Goal: Find specific page/section: Find specific page/section

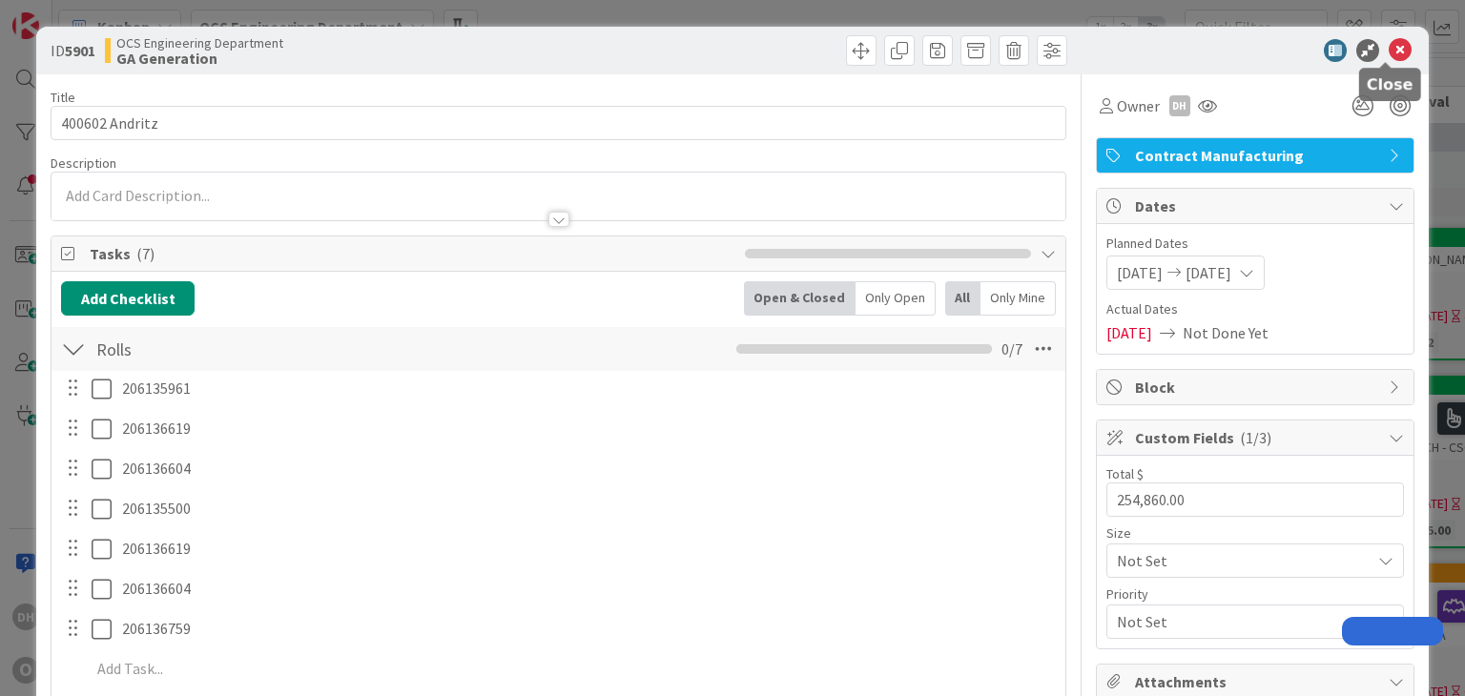
click at [1389, 46] on icon at bounding box center [1400, 50] width 23 height 23
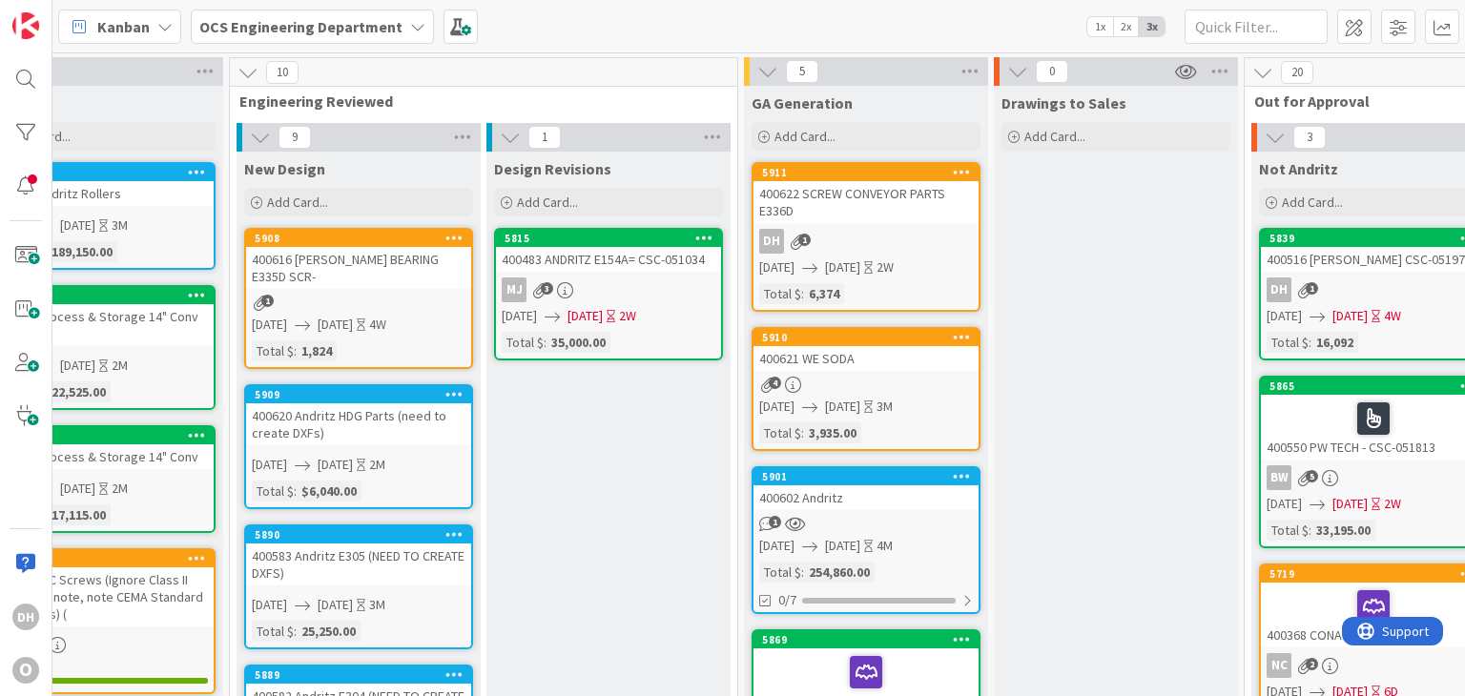
scroll to position [0, 74]
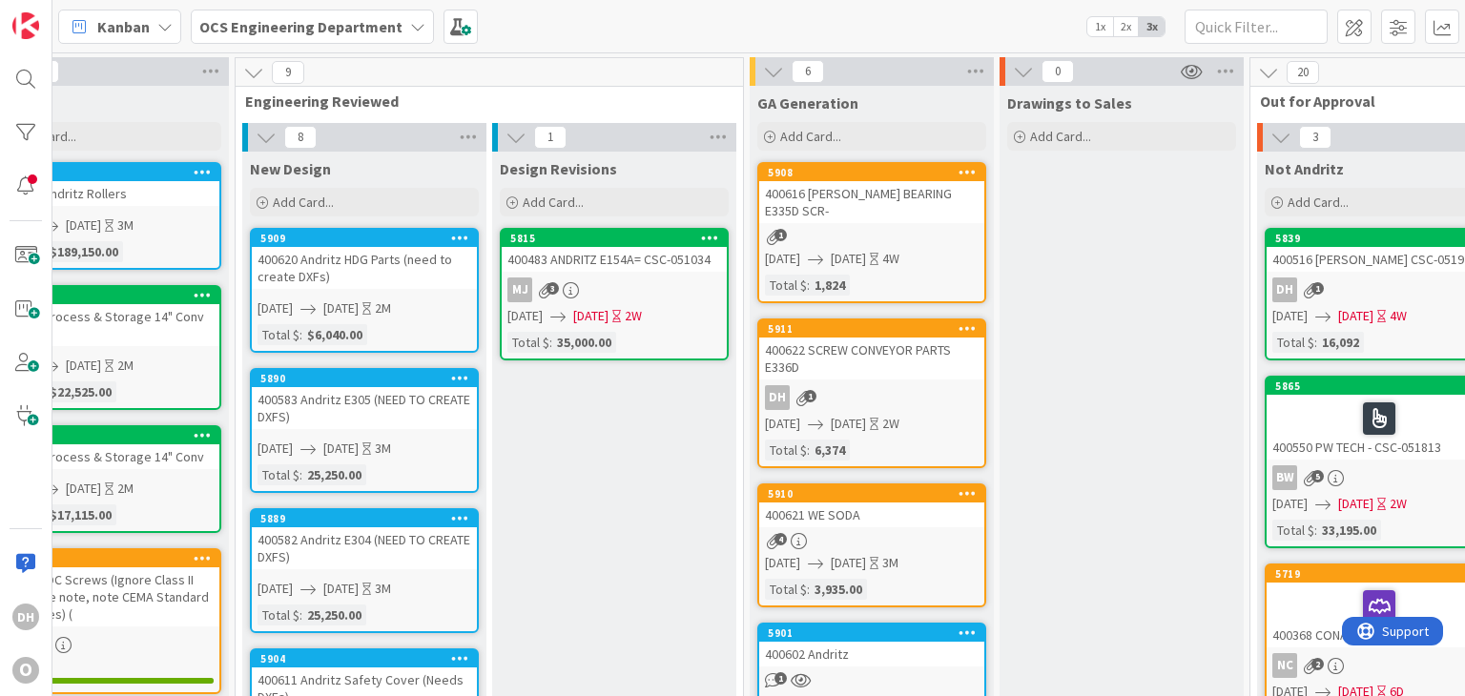
click at [918, 201] on div "400616 [PERSON_NAME] BEARING E335D SCR-" at bounding box center [871, 202] width 225 height 42
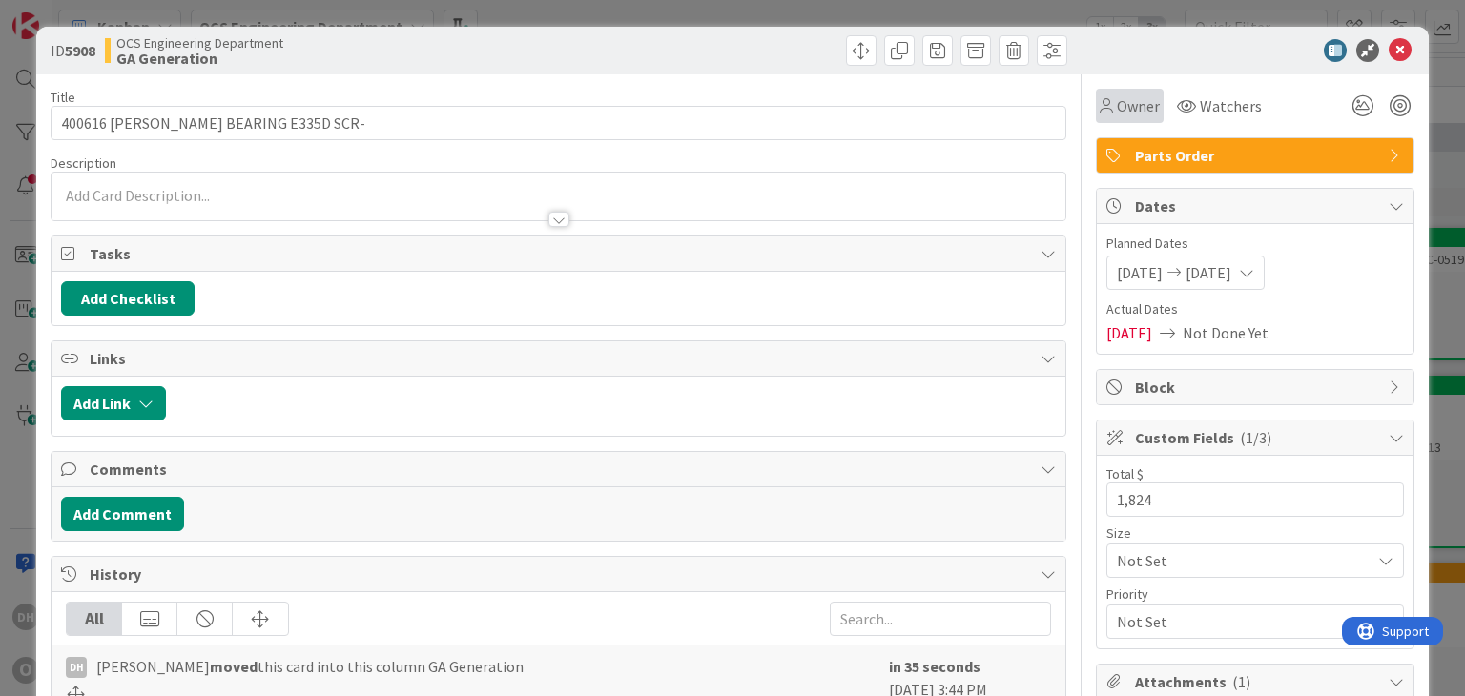
click at [1120, 109] on span "Owner" at bounding box center [1138, 105] width 43 height 23
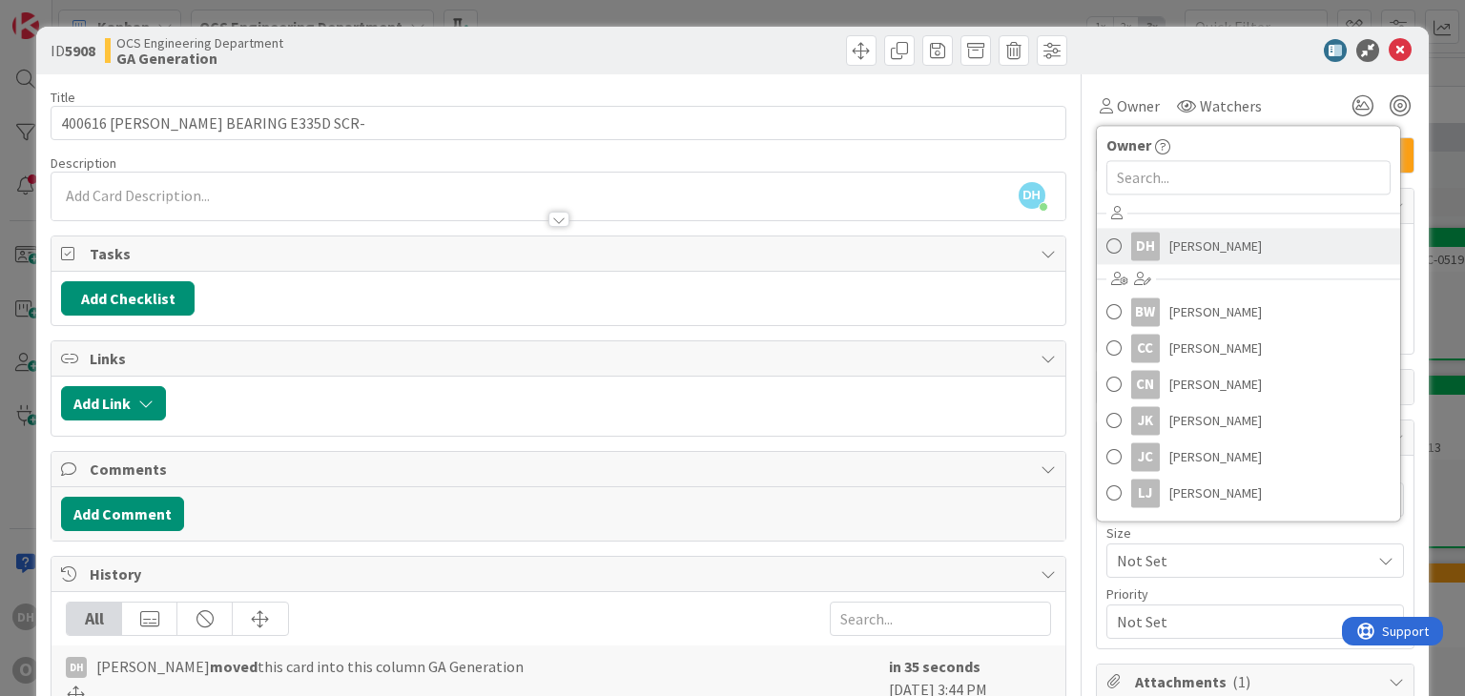
click at [1171, 253] on span "[PERSON_NAME]" at bounding box center [1215, 246] width 93 height 29
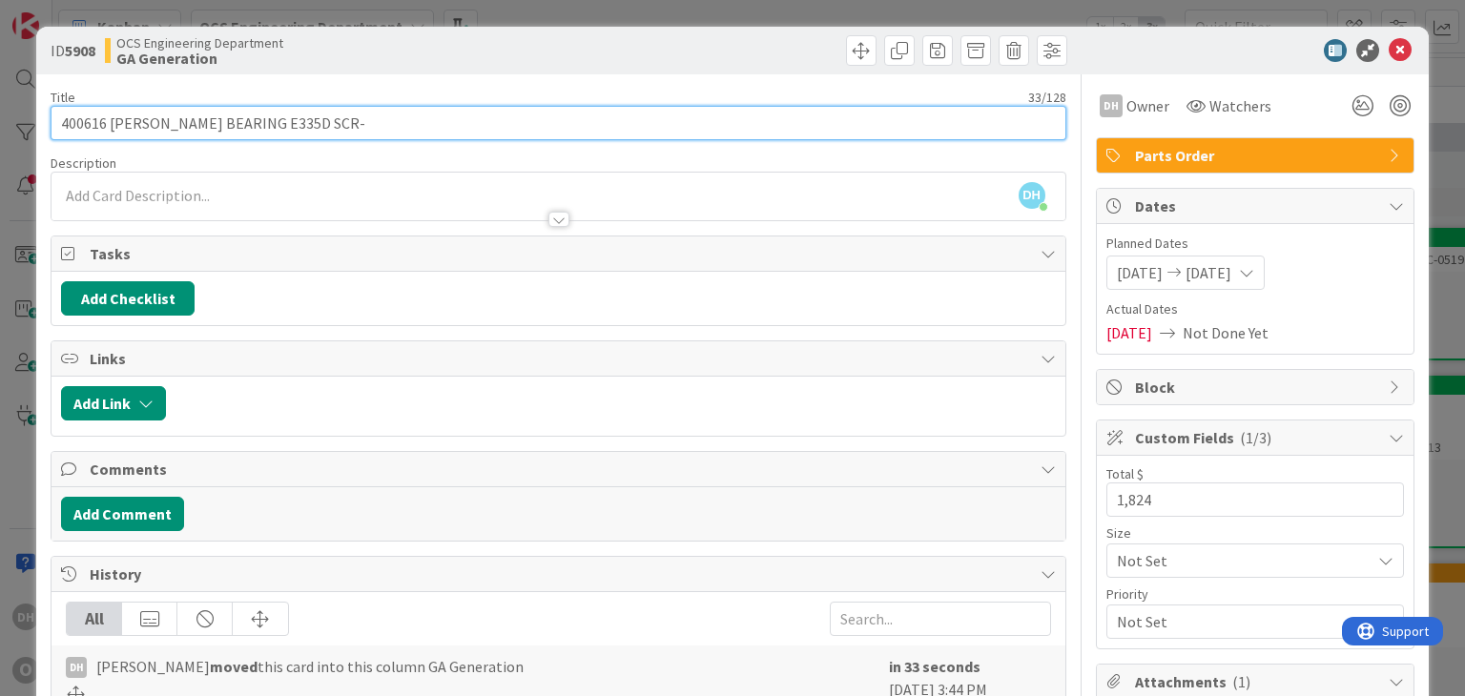
drag, startPoint x: 107, startPoint y: 123, endPoint x: 23, endPoint y: 124, distance: 83.9
click at [23, 124] on div "ID 5908 OCS Engineering Department GA Generation Title 33 / 128 400616 [PERSON_…" at bounding box center [732, 348] width 1465 height 696
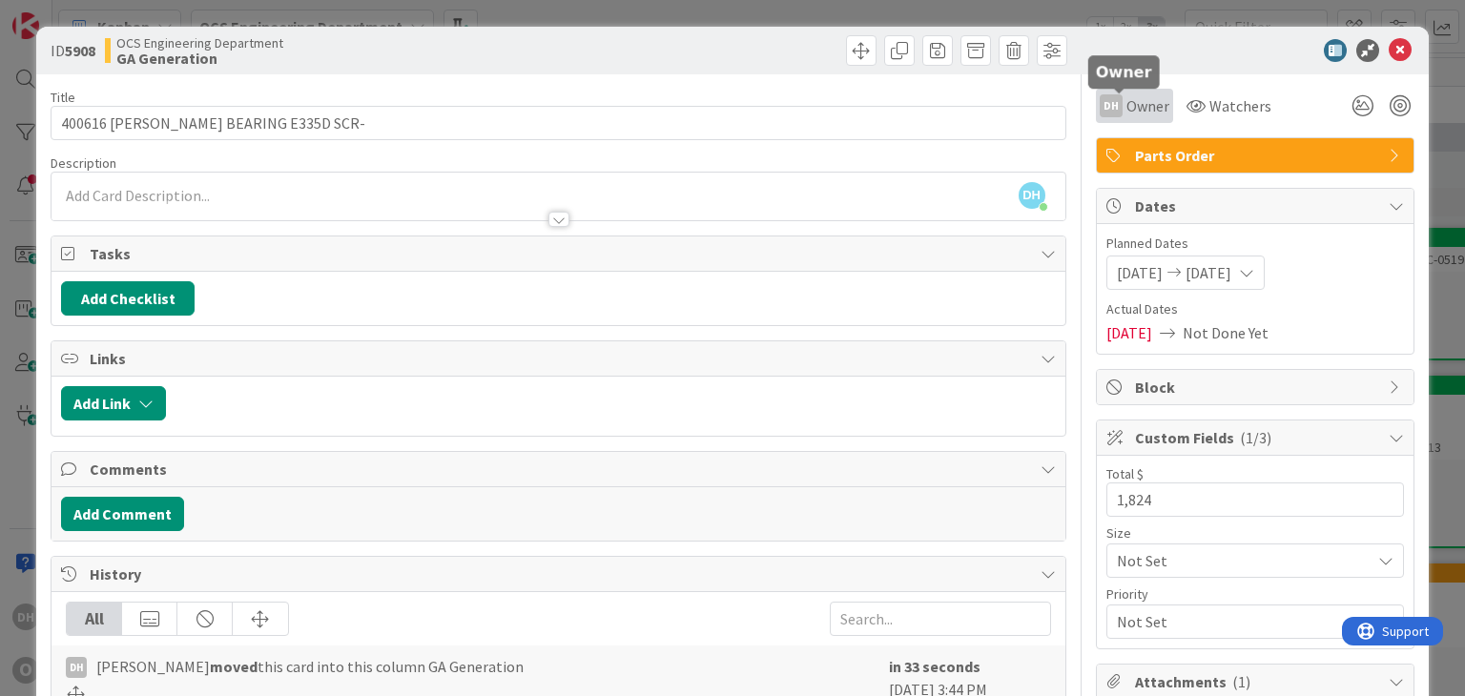
click at [1142, 102] on span "Owner" at bounding box center [1147, 105] width 43 height 23
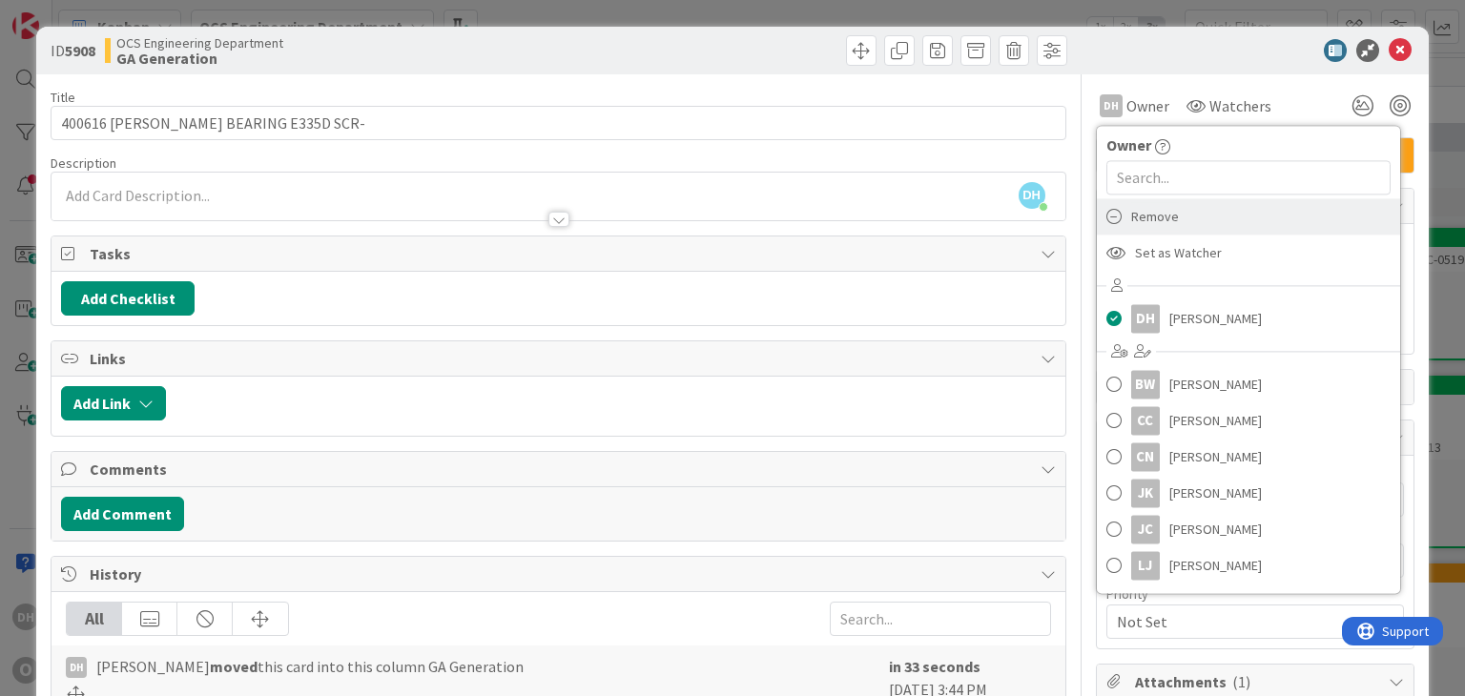
click at [1153, 217] on span "Remove" at bounding box center [1155, 216] width 48 height 29
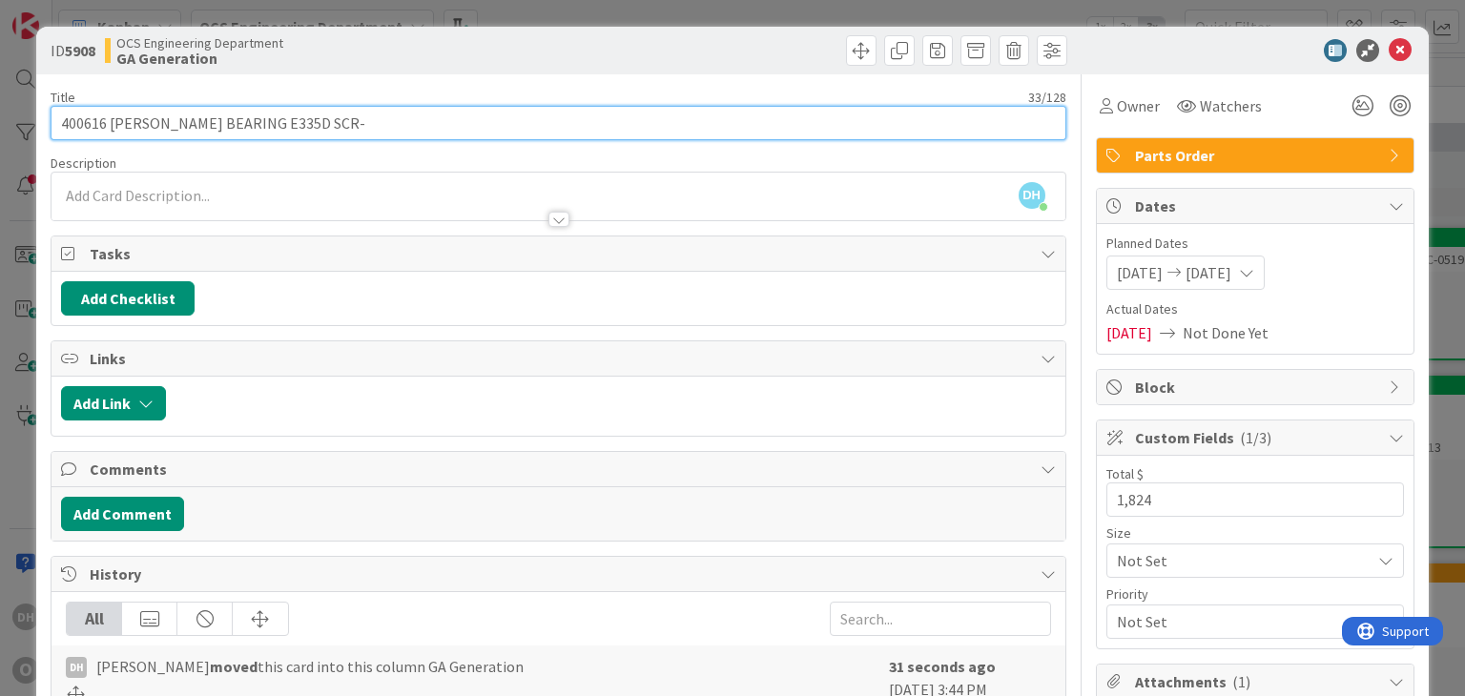
click at [332, 110] on input "400616 [PERSON_NAME] BEARING E335D SCR-" at bounding box center [558, 123] width 1015 height 34
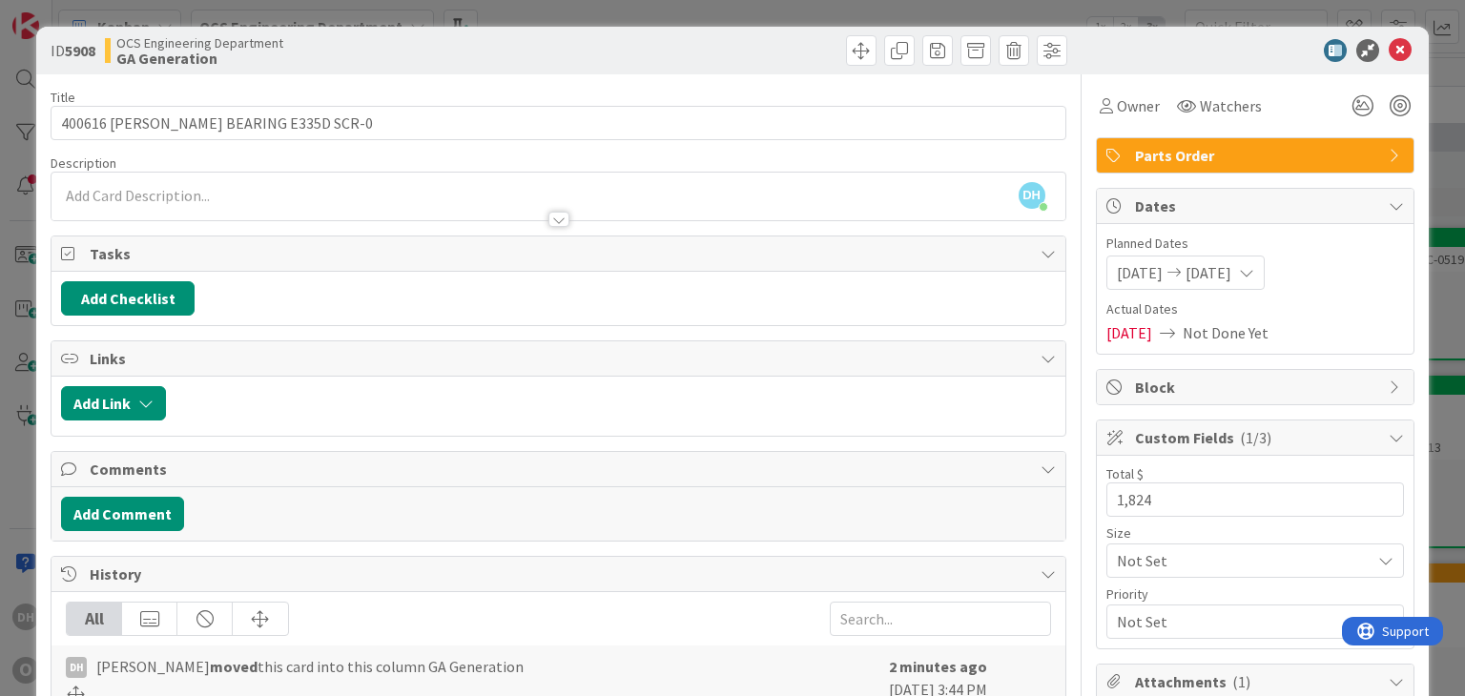
drag, startPoint x: 400, startPoint y: 154, endPoint x: 397, endPoint y: 119, distance: 34.5
click at [401, 154] on div "Description" at bounding box center [558, 162] width 1015 height 17
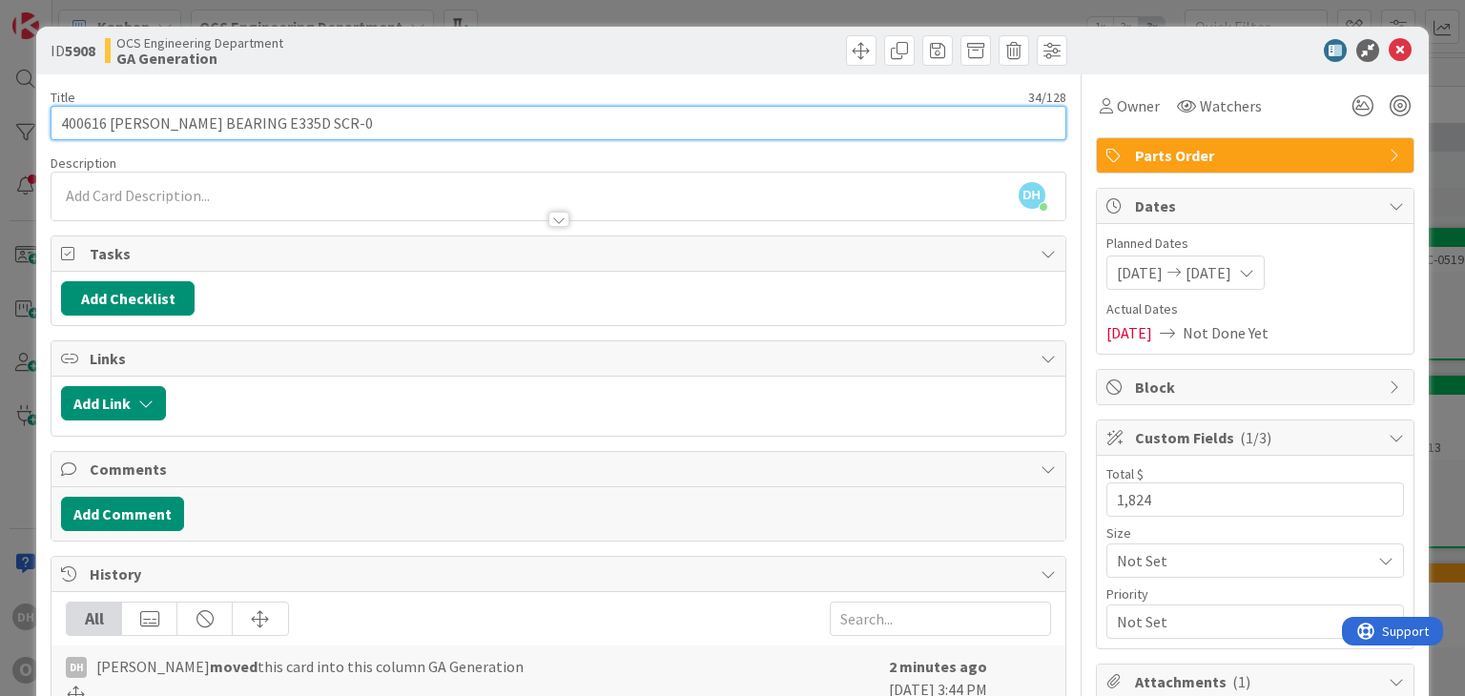
click at [397, 119] on input "400616 [PERSON_NAME] BEARING E335D SCR-0" at bounding box center [558, 123] width 1015 height 34
type input "400616 [PERSON_NAME] BEARING E335D SCR-011191"
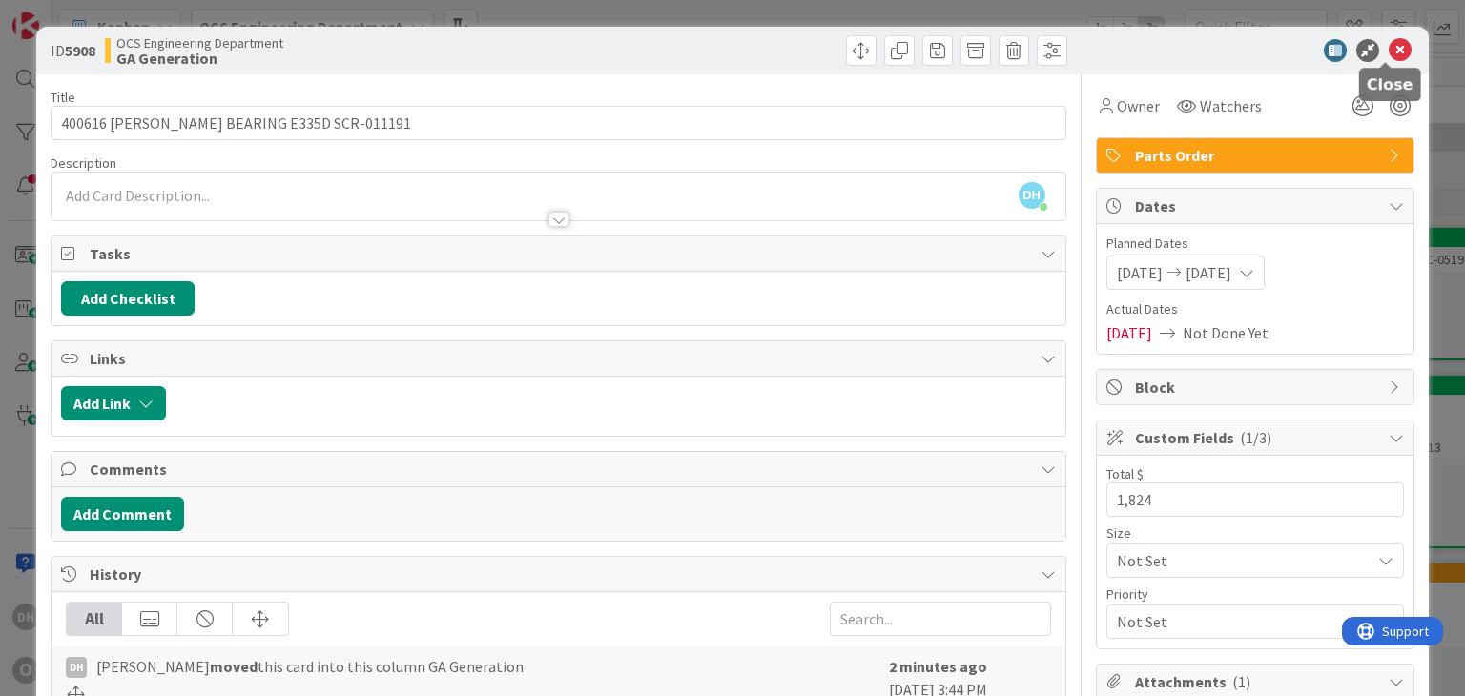
click at [1392, 51] on icon at bounding box center [1400, 50] width 23 height 23
